Goal: Task Accomplishment & Management: Complete application form

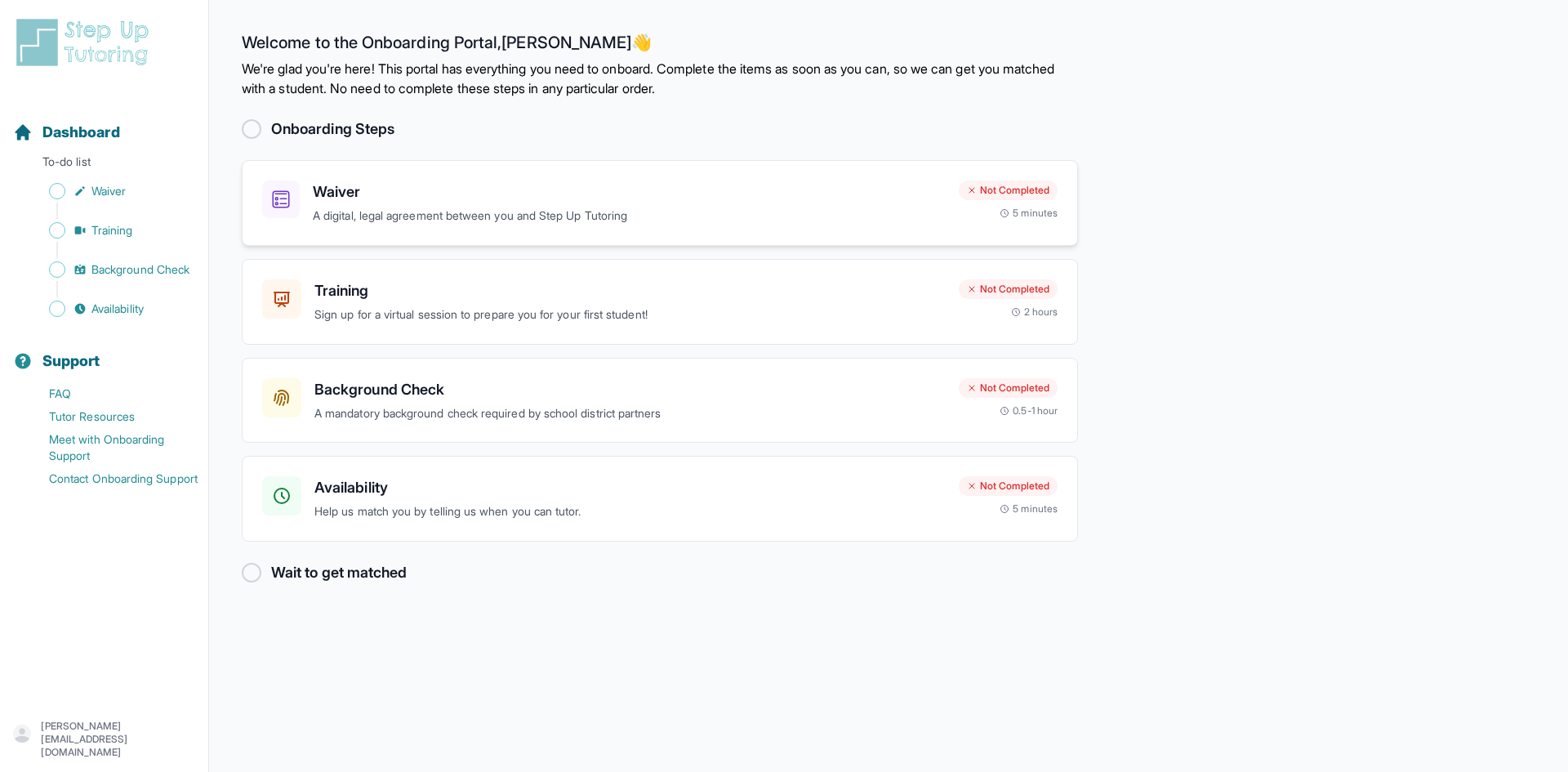
click at [346, 189] on h3 "Waiver" at bounding box center [629, 192] width 633 height 23
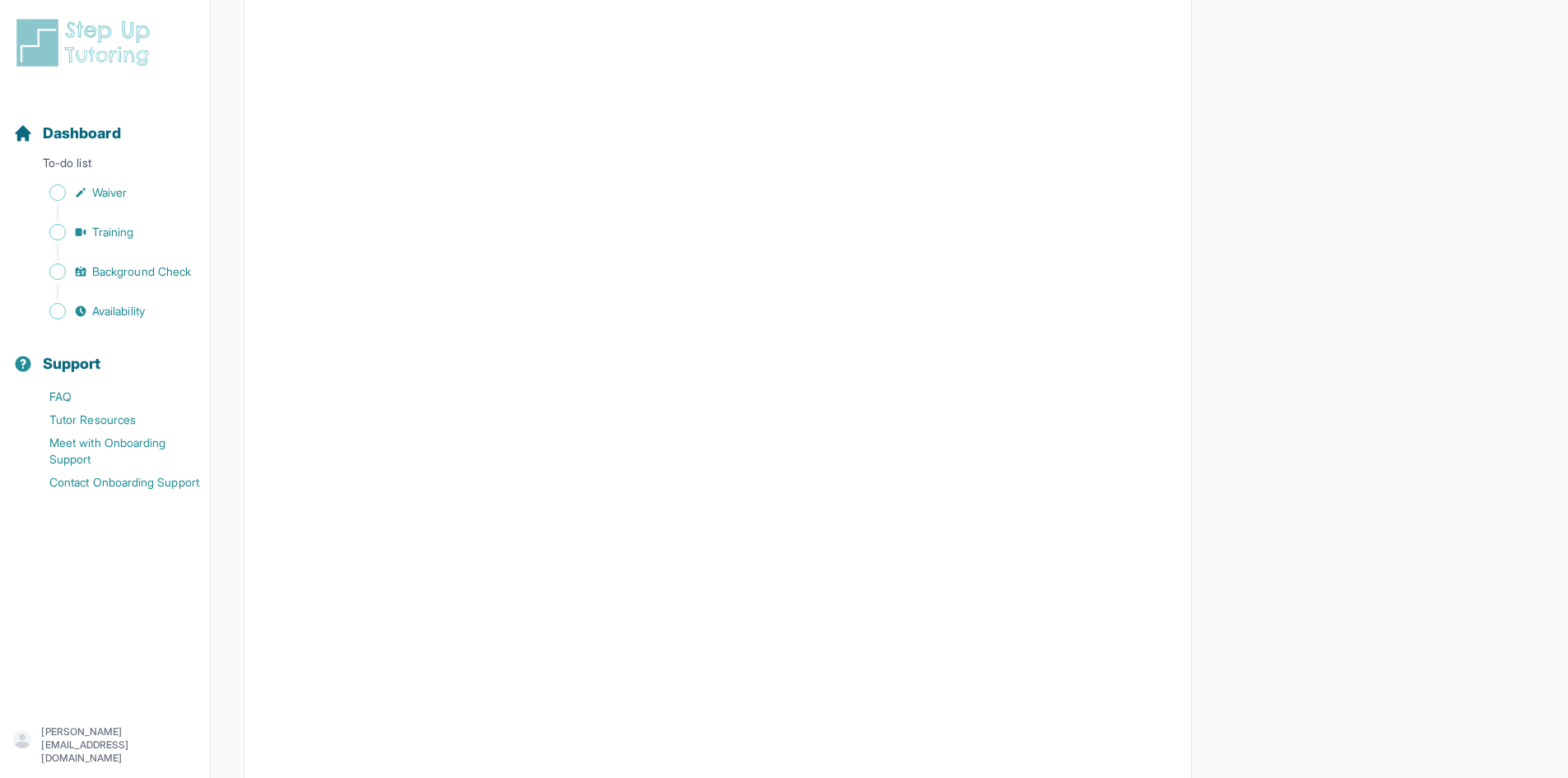
scroll to position [2716, 0]
click at [123, 197] on span "Waiver" at bounding box center [109, 192] width 34 height 17
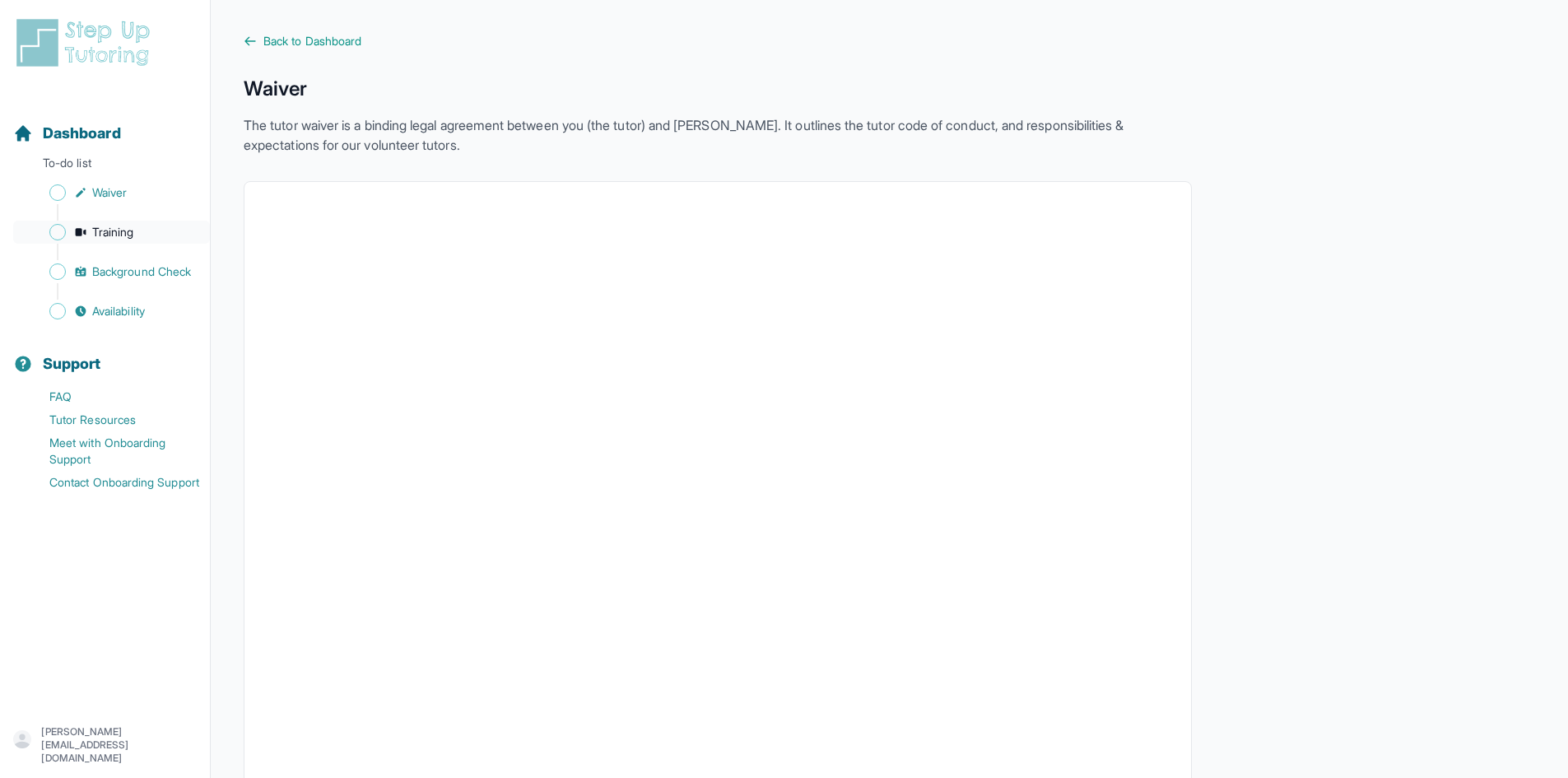
click at [98, 230] on span "Training" at bounding box center [112, 232] width 42 height 17
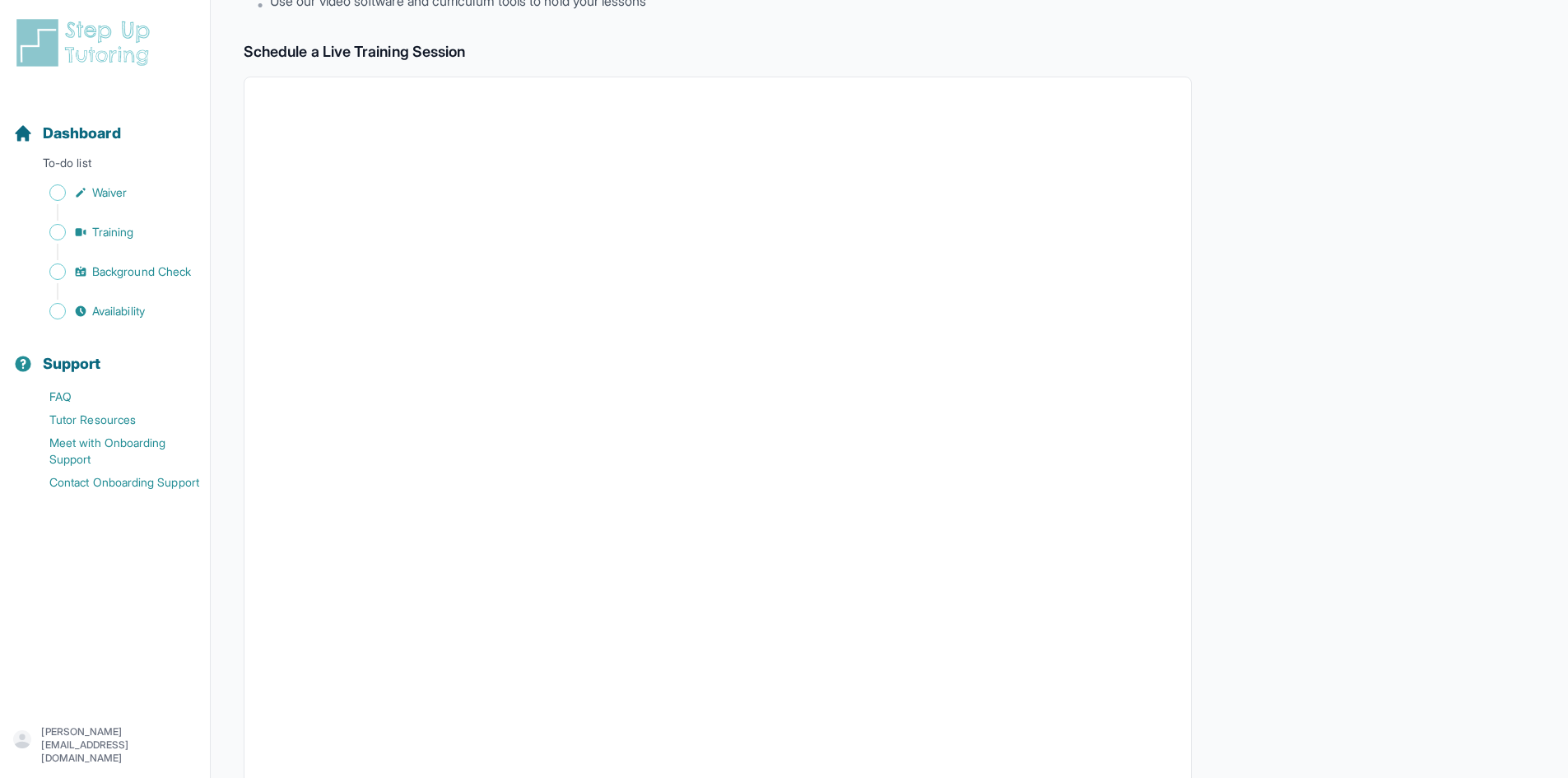
scroll to position [247, 0]
click at [171, 270] on span "Background Check" at bounding box center [141, 271] width 99 height 17
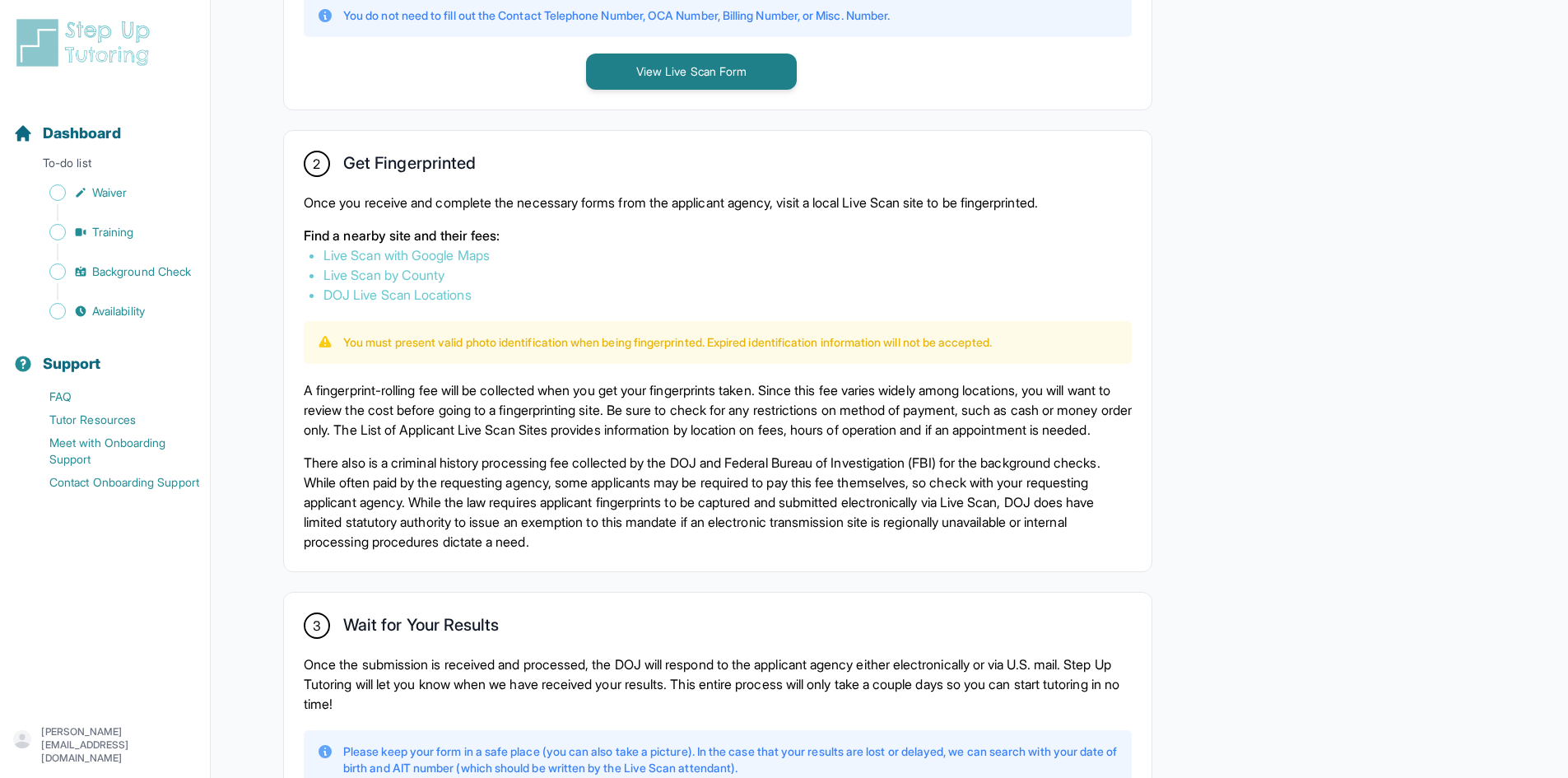
scroll to position [999, 0]
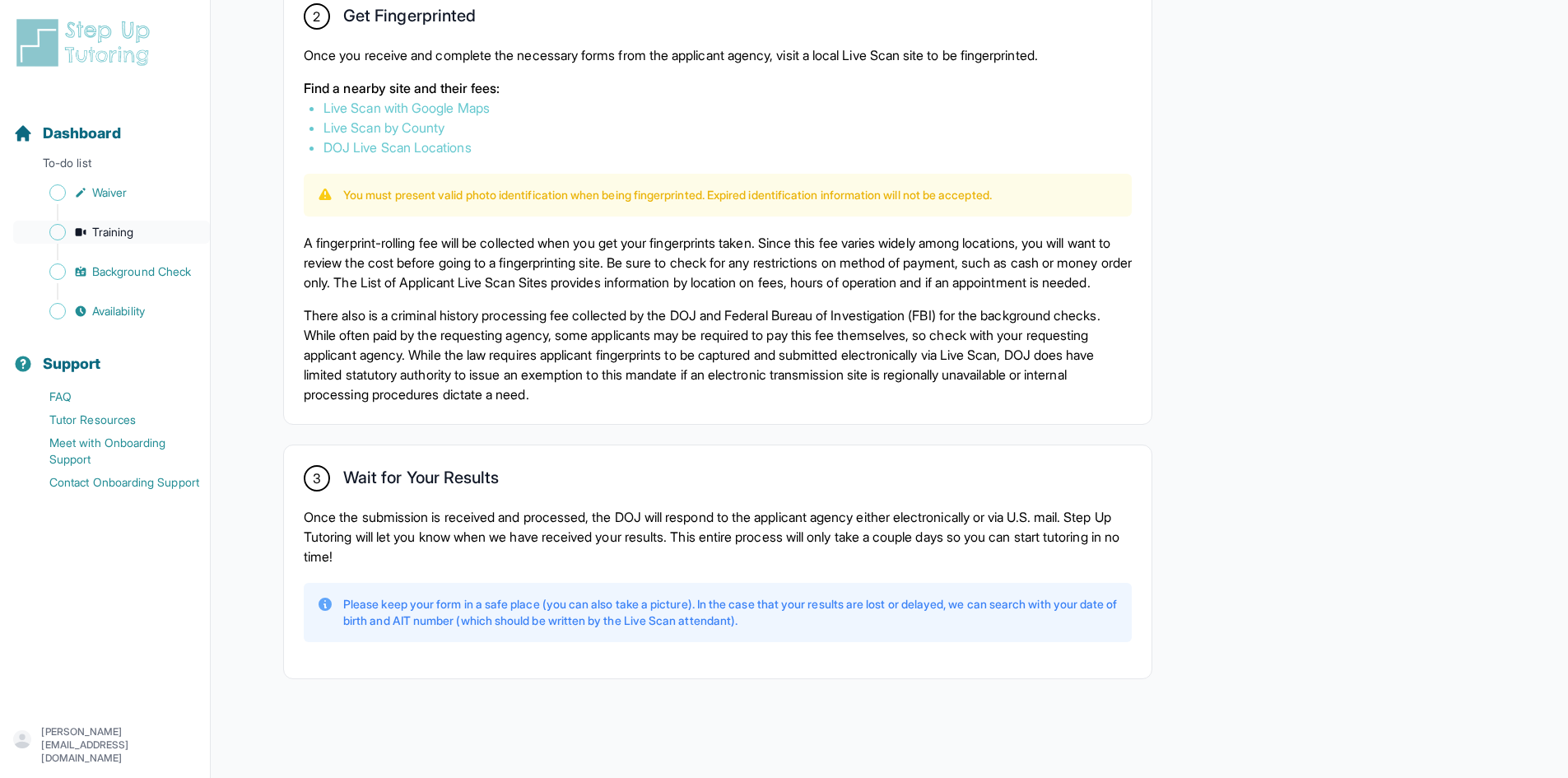
click at [123, 233] on span "Training" at bounding box center [112, 232] width 42 height 17
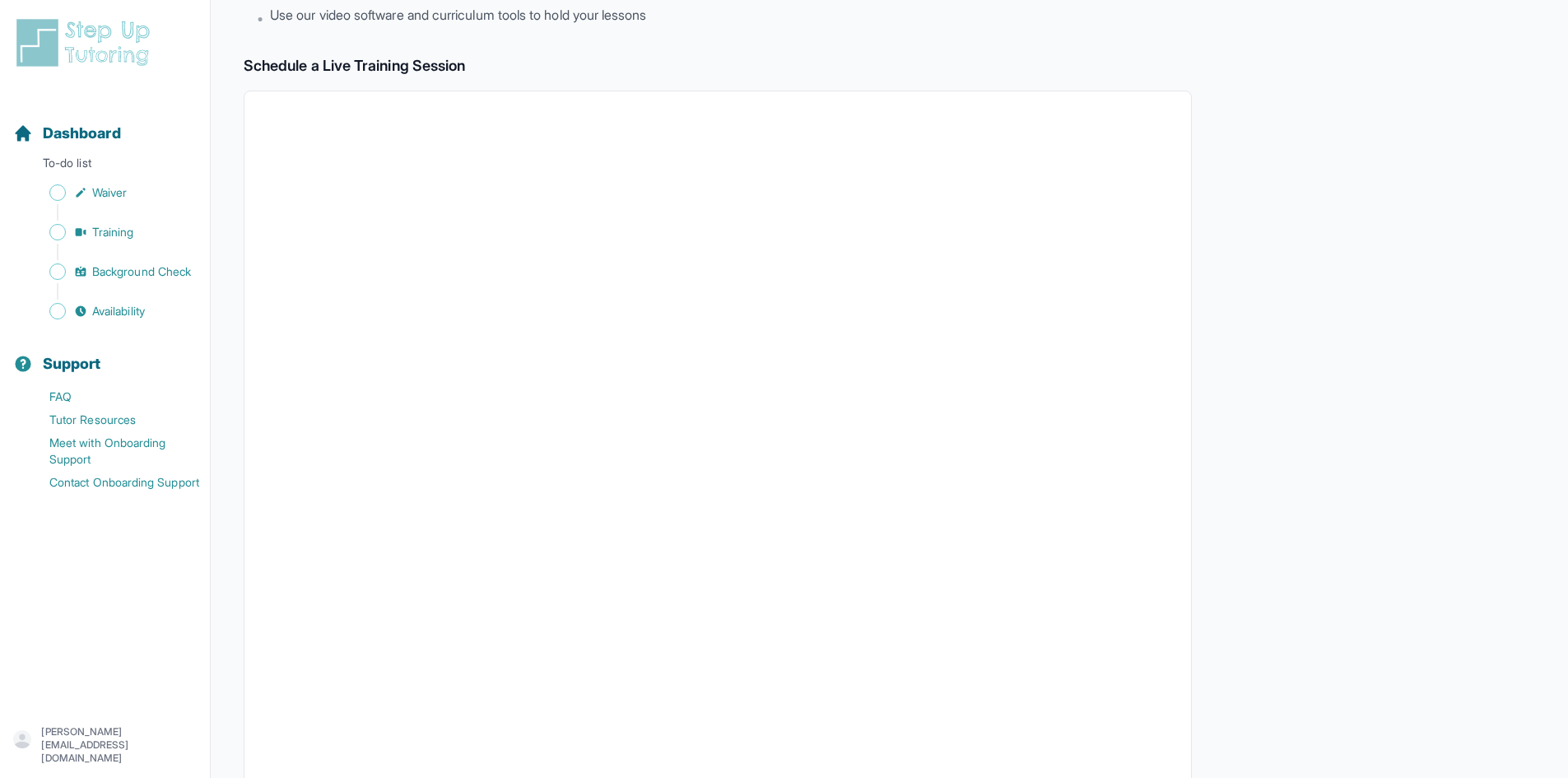
scroll to position [247, 0]
click at [59, 319] on span "Sidebar" at bounding box center [58, 311] width 17 height 17
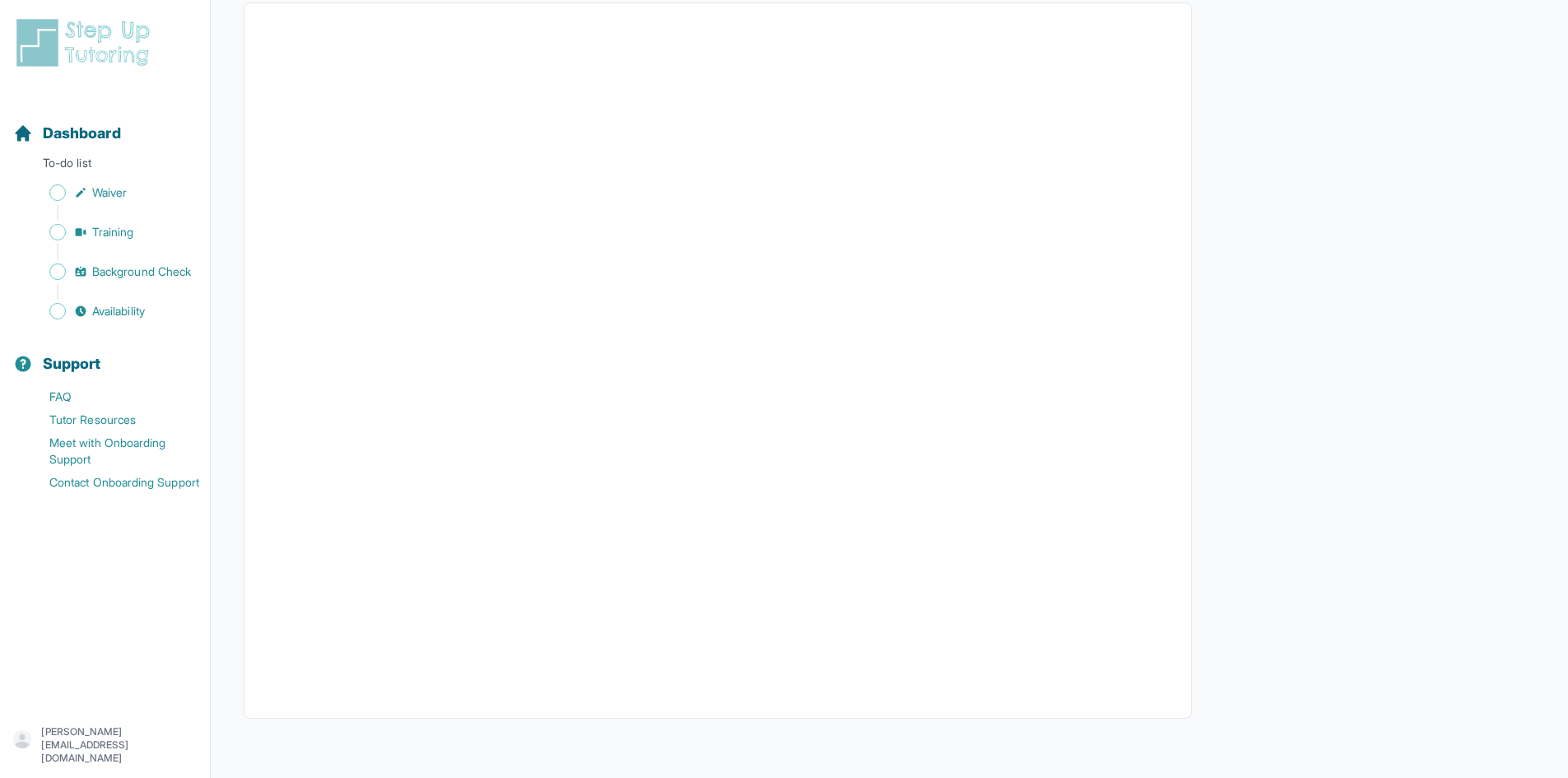
scroll to position [178, 0]
click at [90, 276] on link "Background Check" at bounding box center [112, 271] width 197 height 23
